Goal: Task Accomplishment & Management: Manage account settings

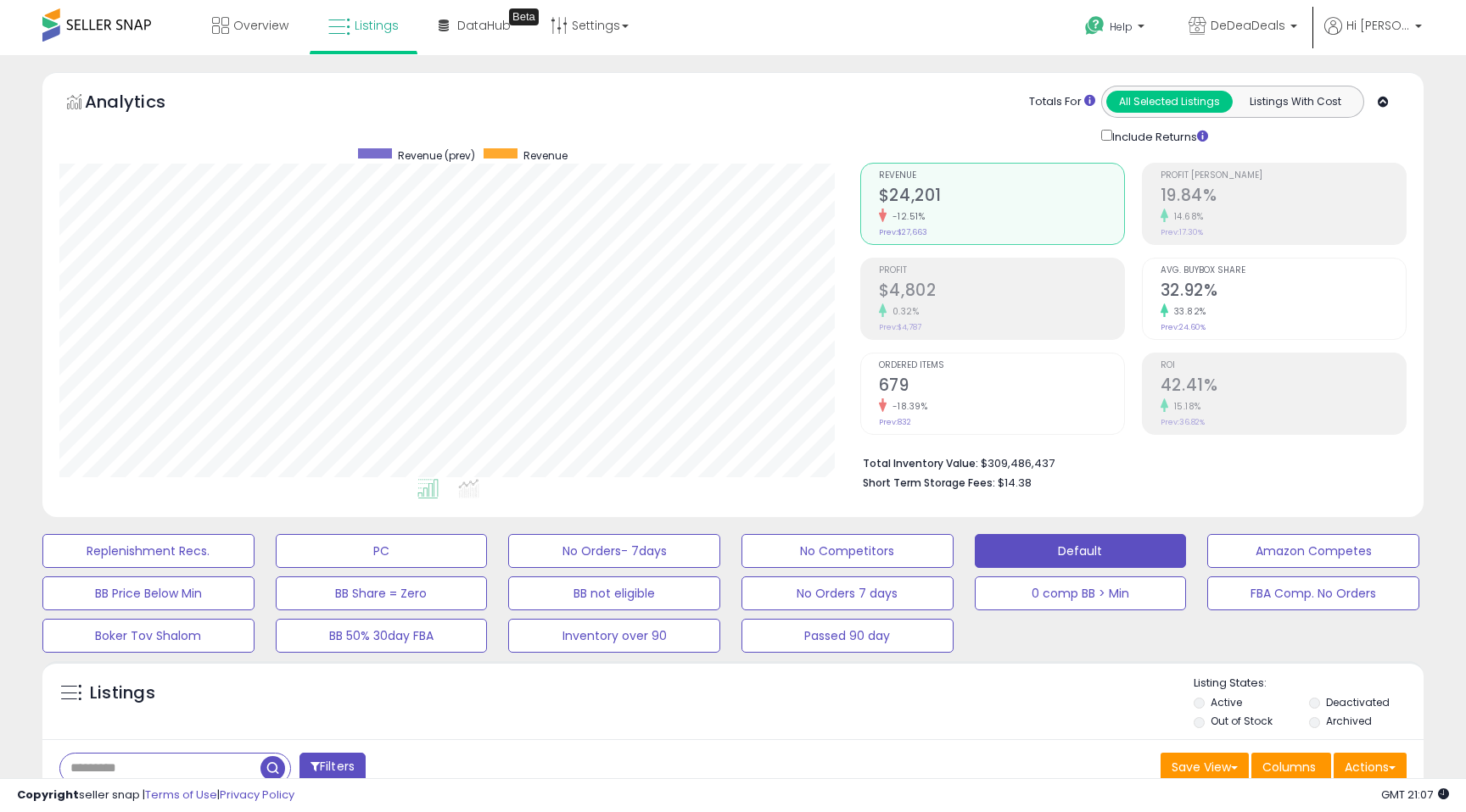
scroll to position [348, 800]
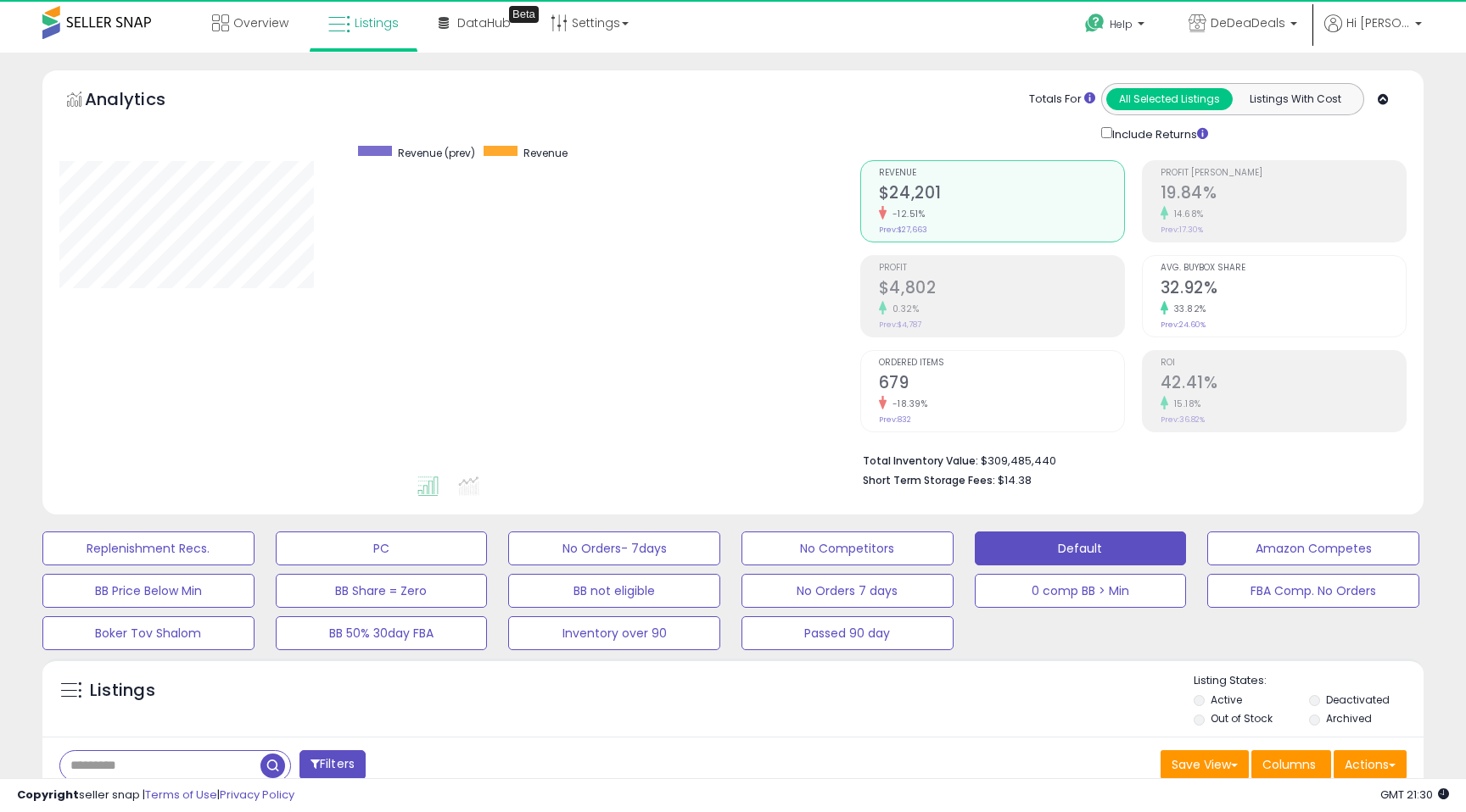
scroll to position [348, 800]
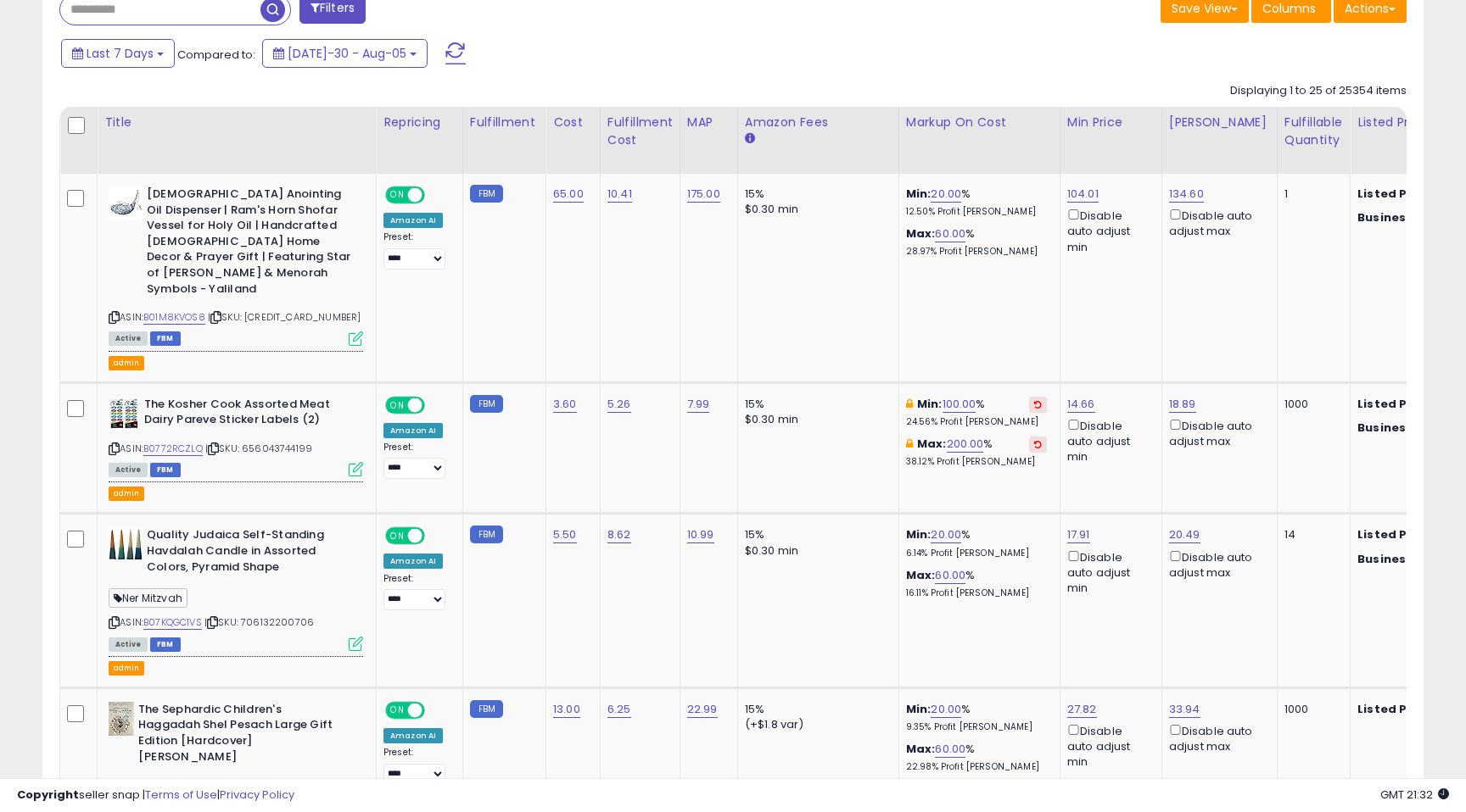
scroll to position [760, 0]
click at [1087, 192] on link "104.01" at bounding box center [1082, 193] width 31 height 17
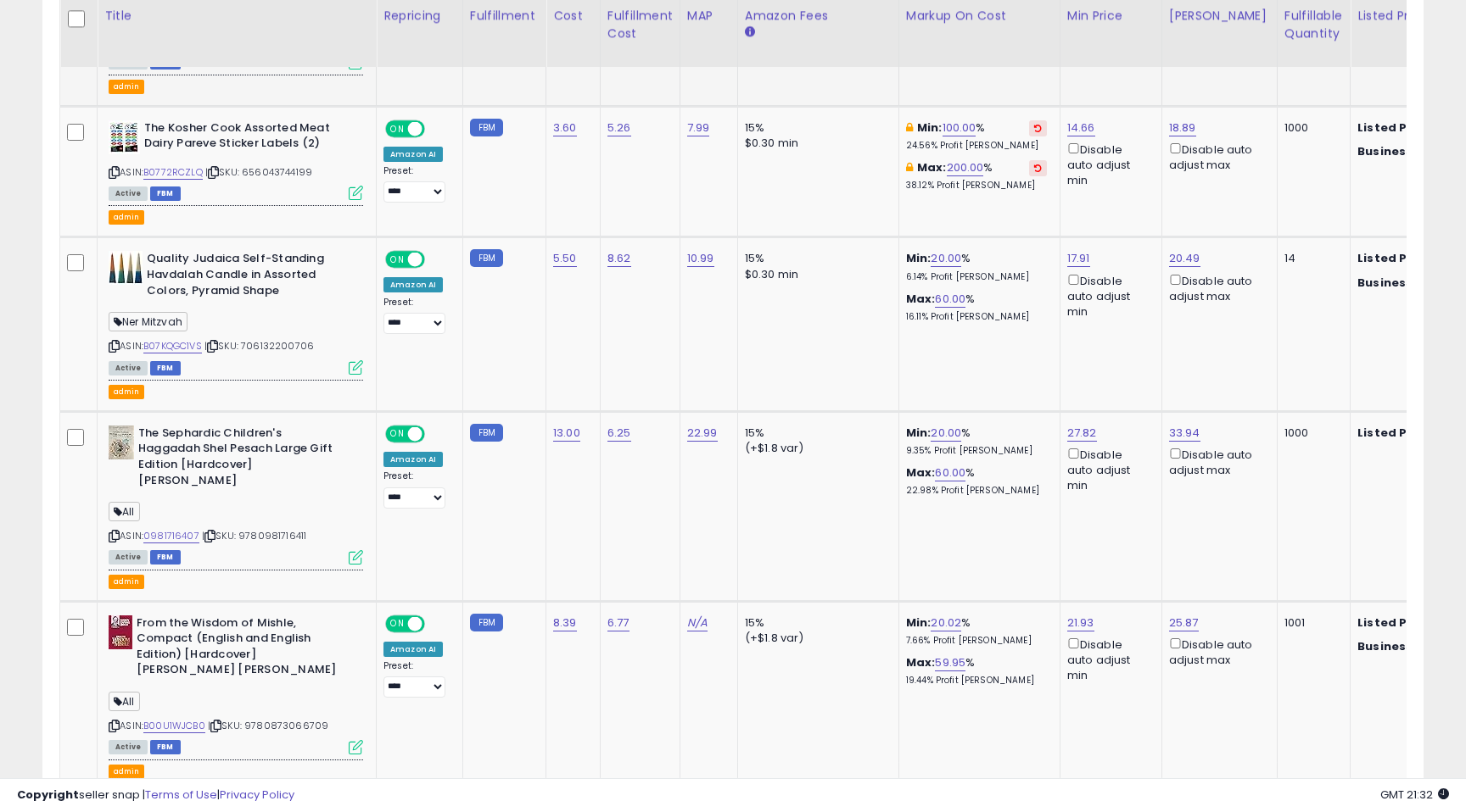
scroll to position [1037, 0]
